Goal: Browse casually

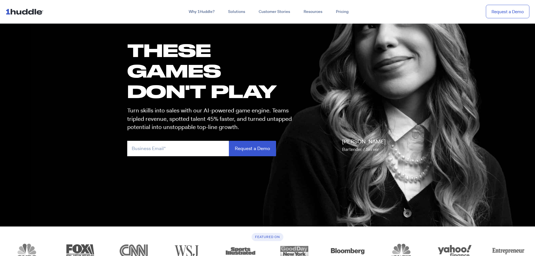
scroll to position [112, 0]
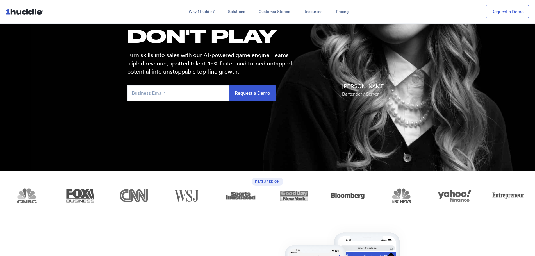
click at [26, 14] on img at bounding box center [26, 11] width 40 height 11
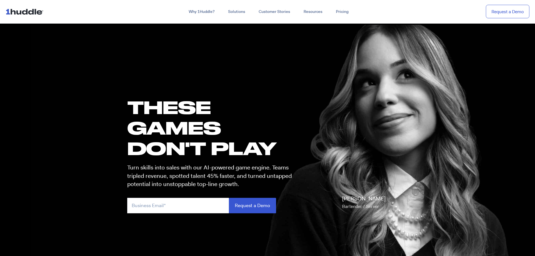
click at [19, 5] on nav "Why 1Huddle? How It Works Science of Learning Gamification What We Stand For FA…" at bounding box center [267, 12] width 535 height 24
click at [20, 10] on img at bounding box center [26, 11] width 40 height 11
click at [18, 6] on img at bounding box center [26, 11] width 40 height 11
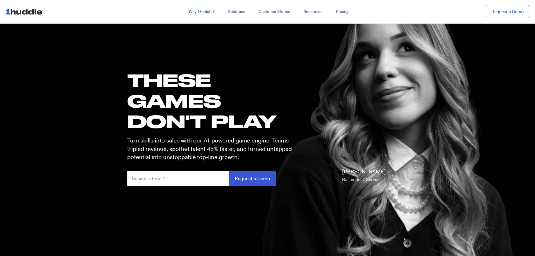
scroll to position [28, 0]
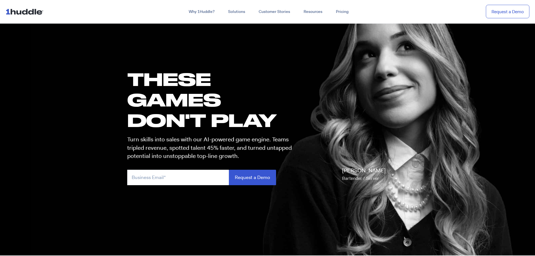
click at [16, 15] on img at bounding box center [26, 11] width 40 height 11
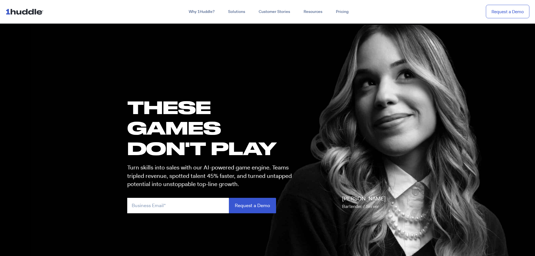
click at [28, 9] on img at bounding box center [26, 11] width 40 height 11
